Goal: Transaction & Acquisition: Purchase product/service

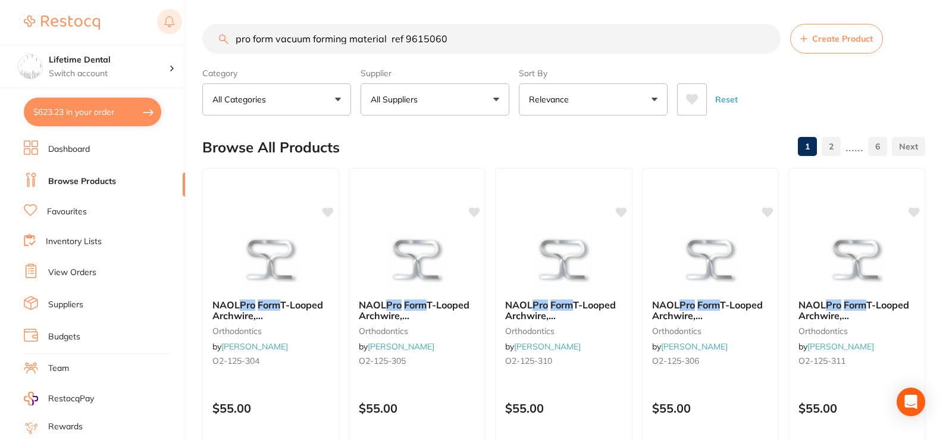
drag, startPoint x: 494, startPoint y: 46, endPoint x: 173, endPoint y: 26, distance: 322.1
click at [173, 26] on div "$623.23 Lifetime Dental Switch account Lifetime Dental $623.23 in your order Da…" at bounding box center [474, 220] width 949 height 440
type input "FLAT [MEDICAL_DATA] DIAMOND 1.5"
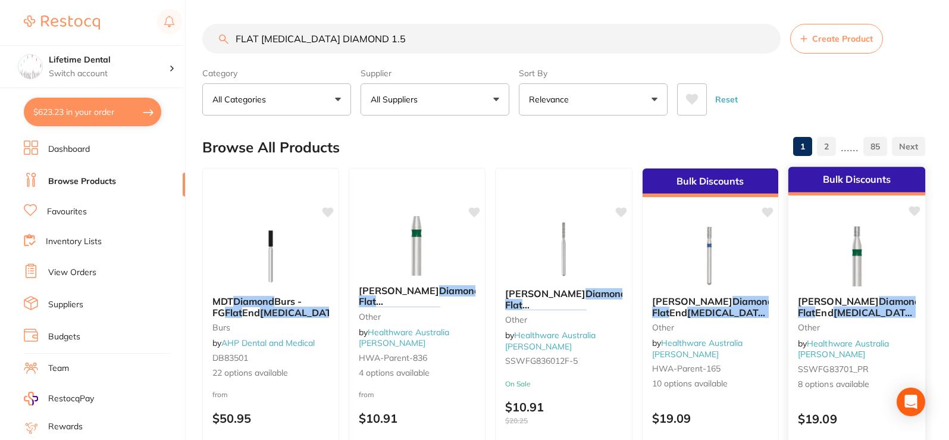
click at [874, 295] on div "[PERSON_NAME] Diamond Flat End [MEDICAL_DATA] Cylinder 837 (111) FG 5/Pack othe…" at bounding box center [857, 343] width 137 height 114
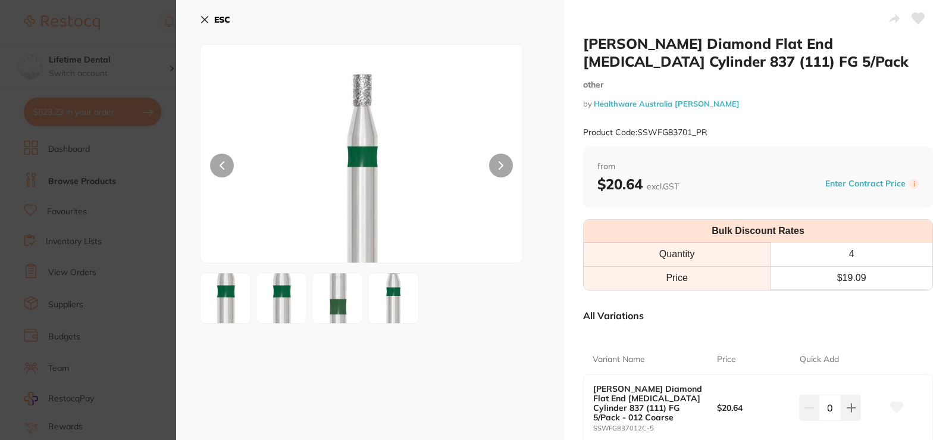
click at [329, 307] on img at bounding box center [337, 297] width 43 height 115
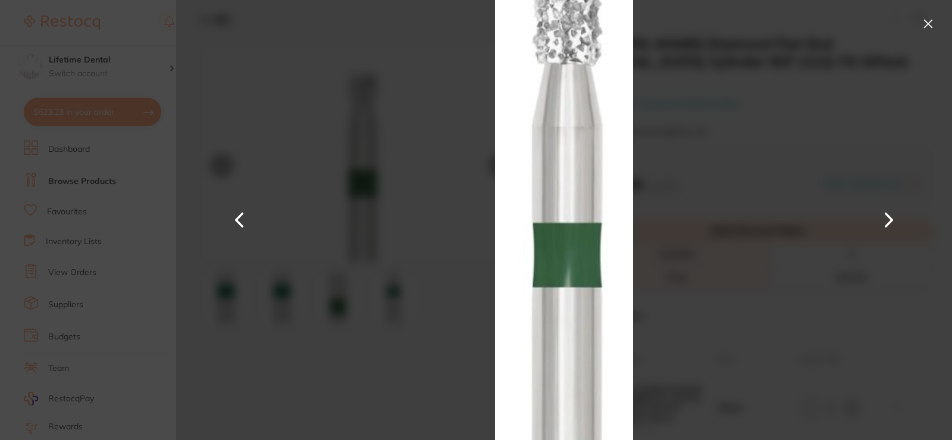
click at [926, 21] on button at bounding box center [928, 23] width 19 height 19
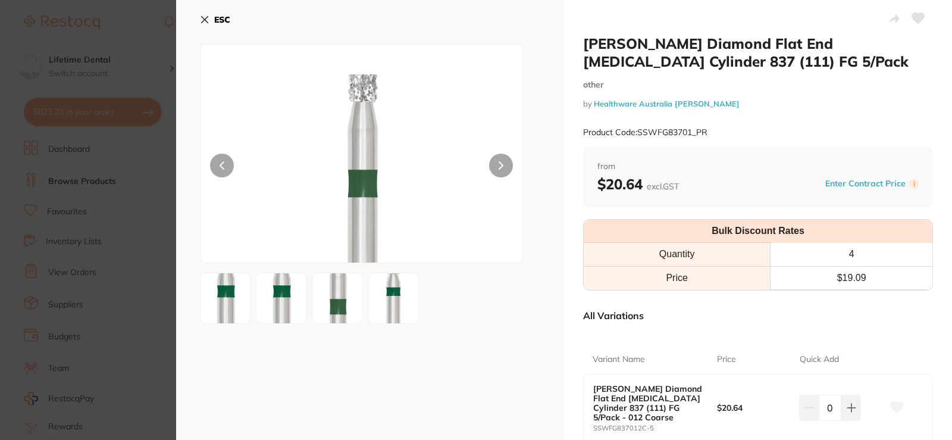
click at [210, 20] on button "ESC" at bounding box center [215, 20] width 30 height 20
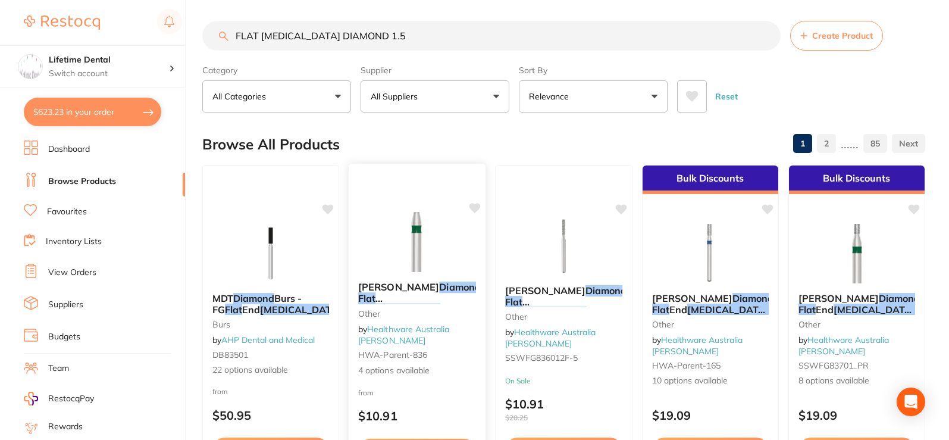
click at [440, 283] on em "Diamond" at bounding box center [461, 287] width 42 height 12
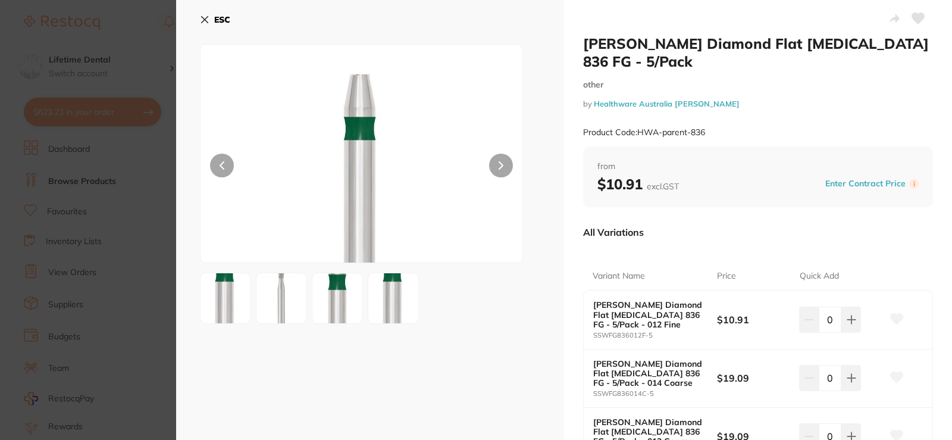
click at [215, 20] on b "ESC" at bounding box center [222, 19] width 16 height 11
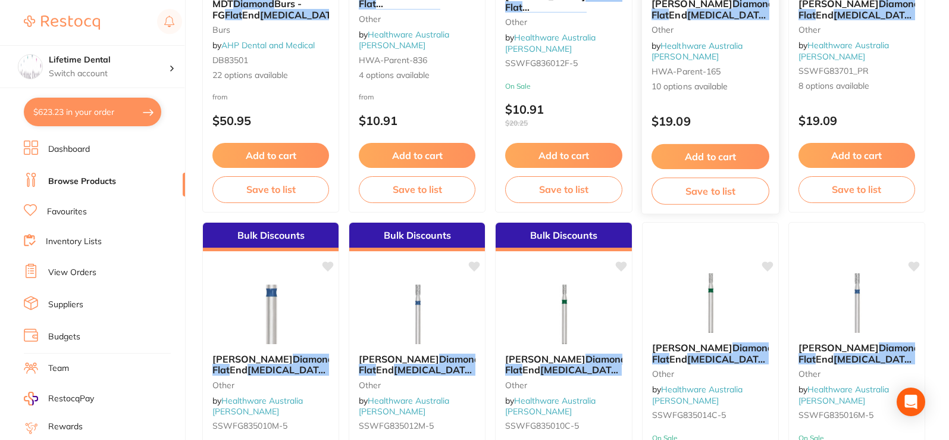
scroll to position [301, 0]
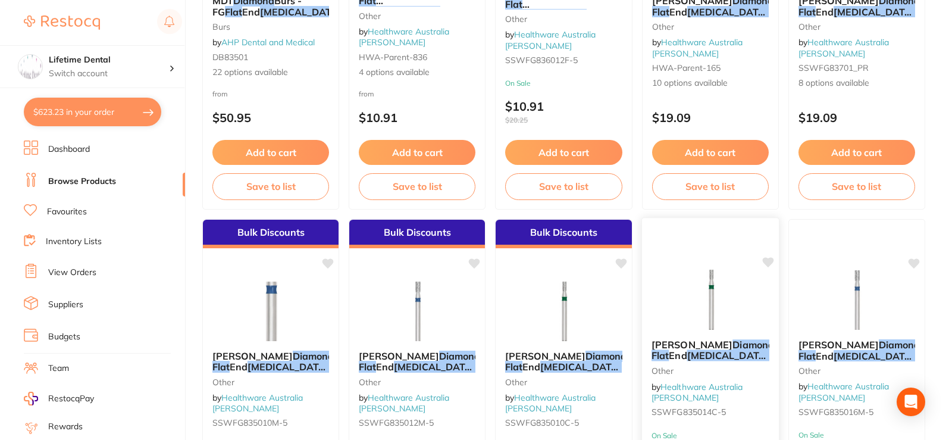
click at [689, 348] on span "[PERSON_NAME]" at bounding box center [692, 345] width 81 height 12
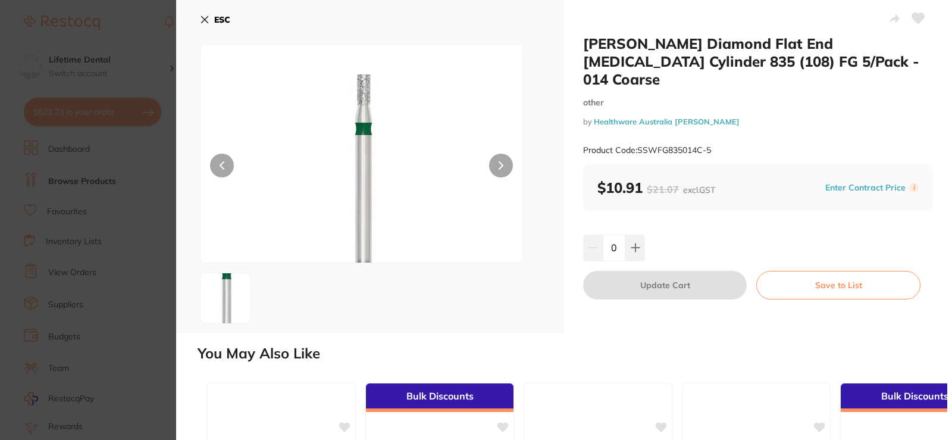
click at [205, 23] on icon at bounding box center [205, 20] width 10 height 10
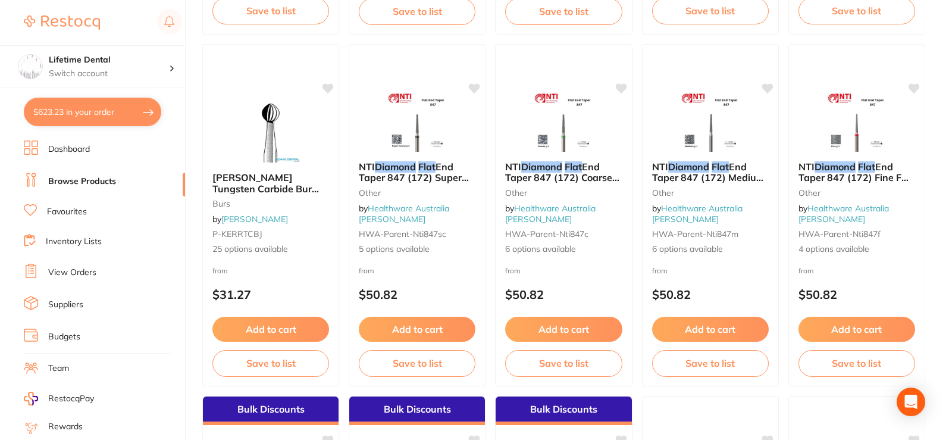
scroll to position [2206, 0]
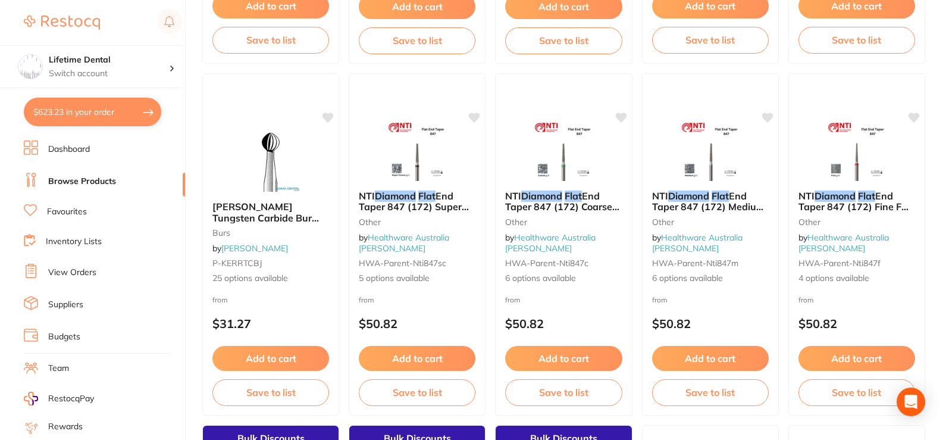
click at [532, 201] on span "End Taper 847 (172) Coarse FG bur 10/Pk" at bounding box center [562, 207] width 114 height 34
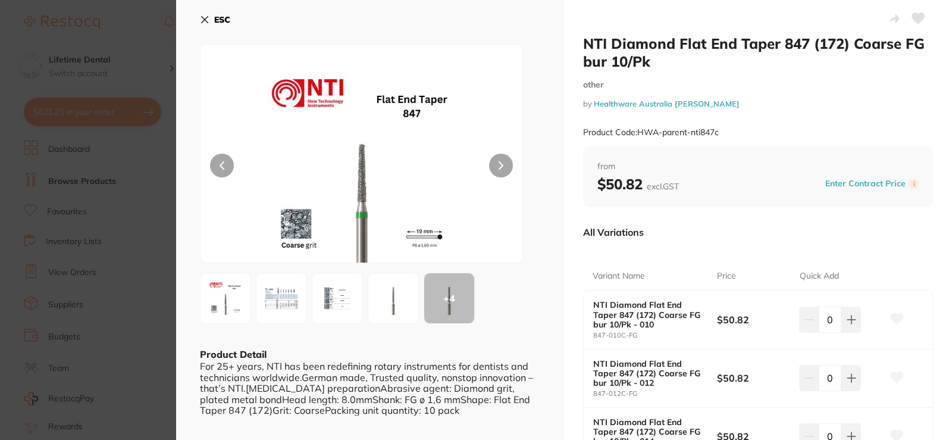
click at [213, 18] on button "ESC" at bounding box center [215, 20] width 30 height 20
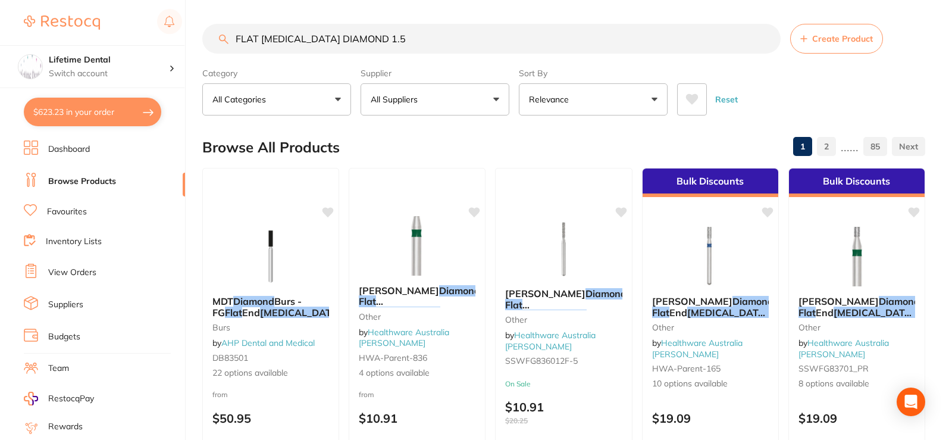
click at [129, 114] on button "$623.23 in your order" at bounding box center [93, 112] width 138 height 29
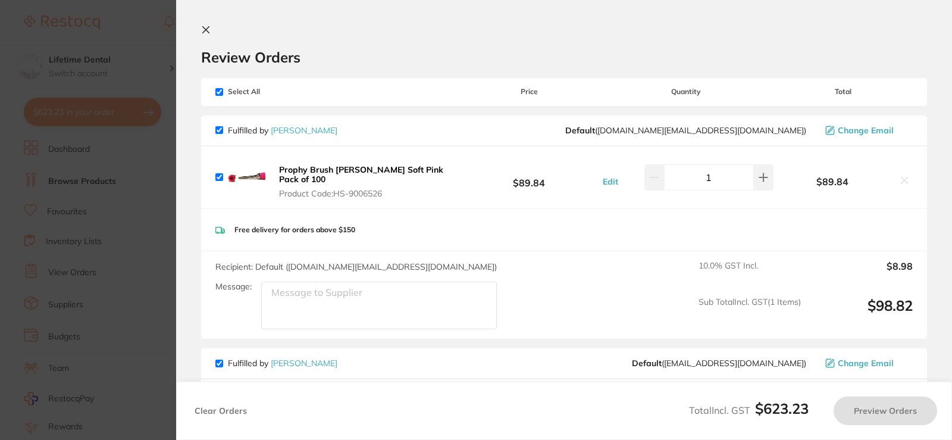
checkbox input "true"
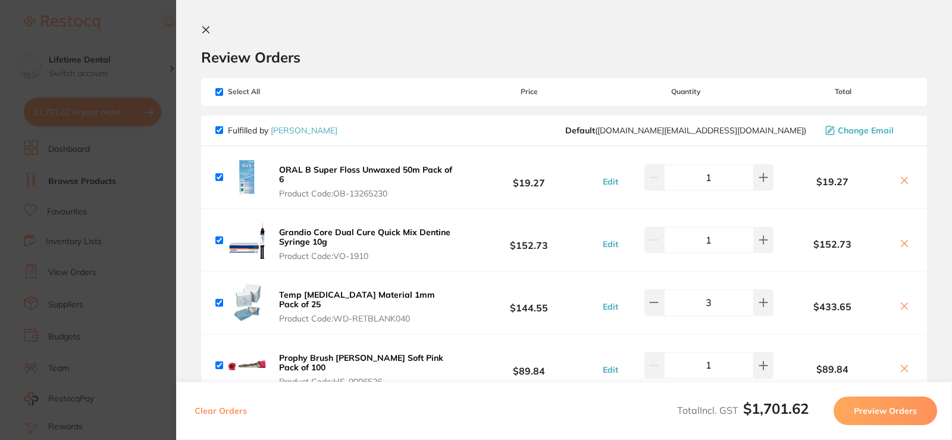
click at [204, 33] on icon at bounding box center [206, 30] width 10 height 10
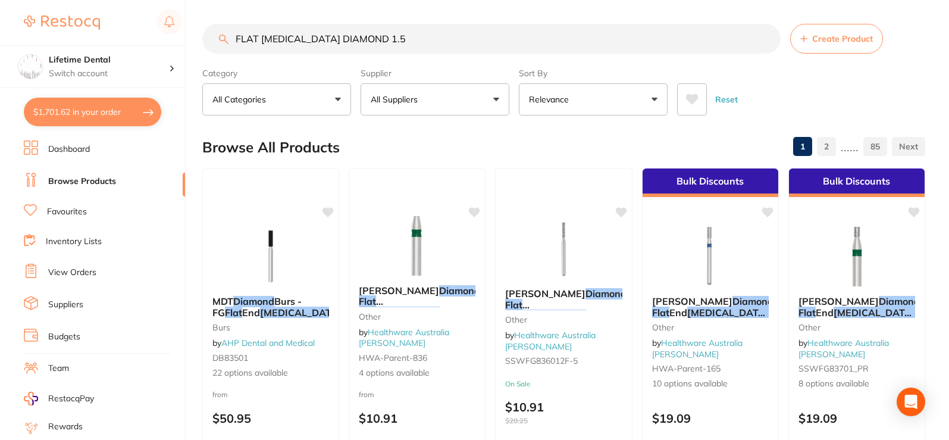
click at [767, 40] on input "FLAT [MEDICAL_DATA] DIAMOND 1.5" at bounding box center [491, 39] width 579 height 30
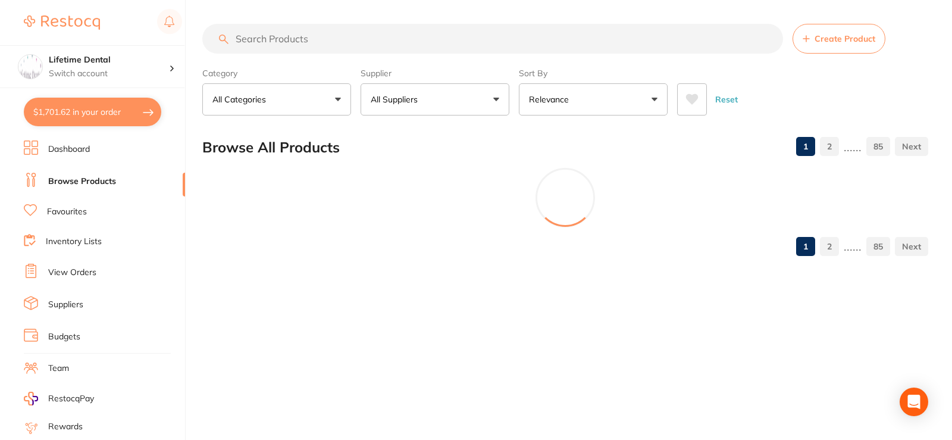
click at [354, 39] on input "search" at bounding box center [492, 39] width 581 height 30
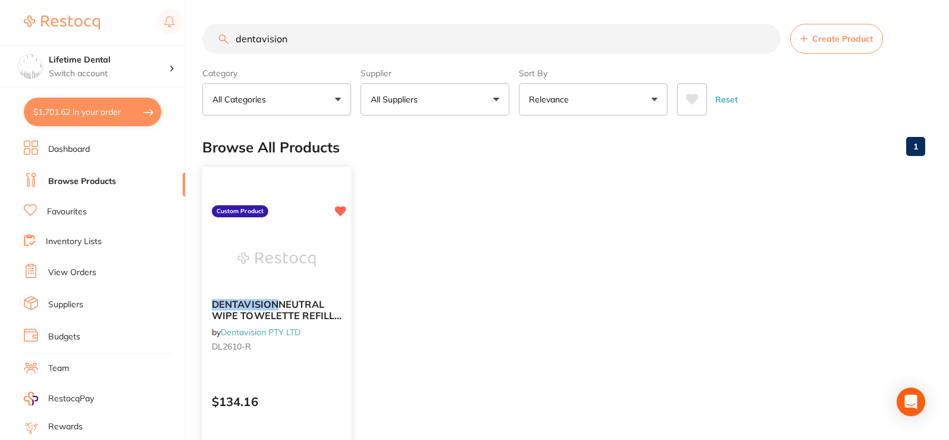
click at [276, 335] on link "Dentavision PTY LTD" at bounding box center [261, 331] width 80 height 11
click at [273, 333] on link "Dentavision PTY LTD" at bounding box center [261, 331] width 80 height 11
drag, startPoint x: 301, startPoint y: 40, endPoint x: 154, endPoint y: 21, distance: 148.3
click at [154, 21] on div "$1,701.62 Lifetime Dental Switch account Lifetime Dental $1,701.62 in your orde…" at bounding box center [474, 220] width 949 height 440
type input "gloven"
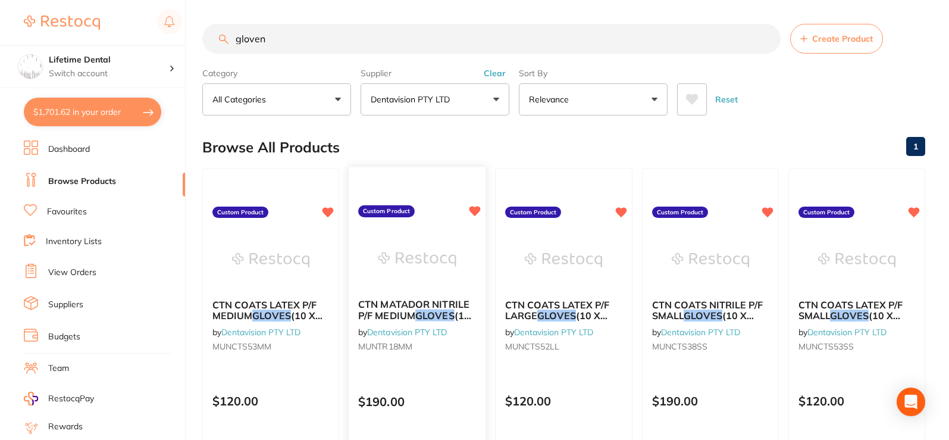
click at [406, 333] on link "Dentavision PTY LTD" at bounding box center [407, 331] width 80 height 11
